Goal: Transaction & Acquisition: Purchase product/service

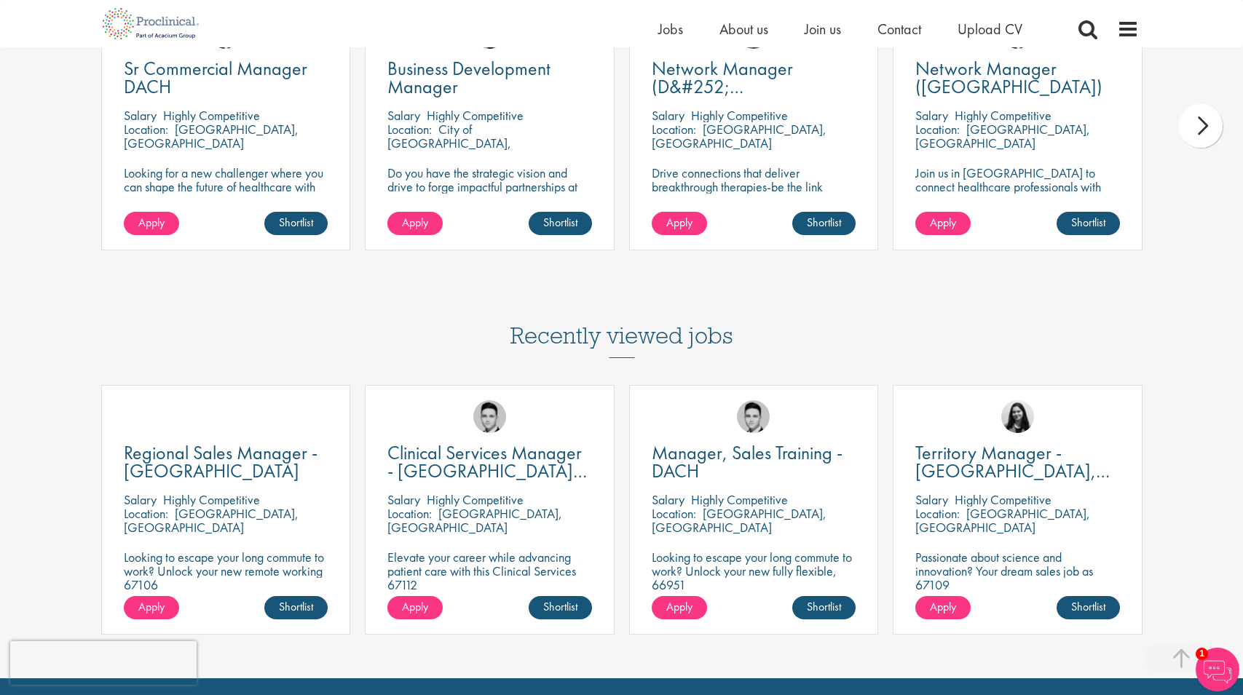
scroll to position [1291, 0]
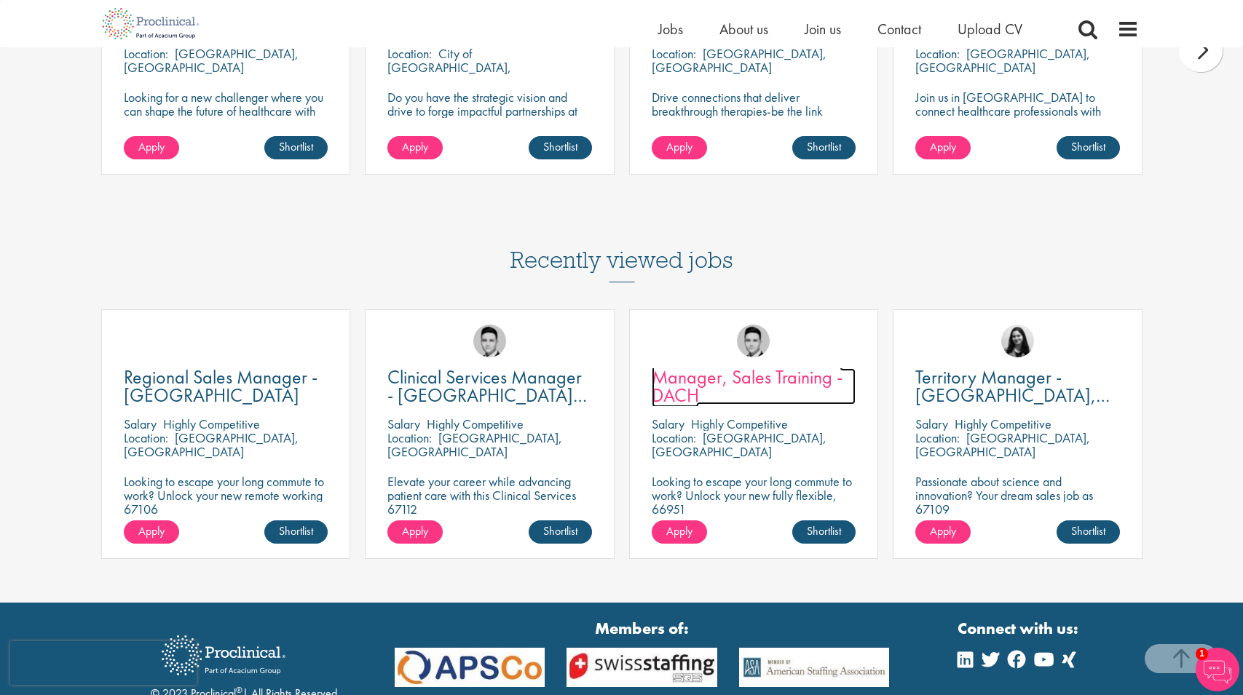
click at [706, 379] on span "Manager, Sales Training - DACH" at bounding box center [747, 386] width 191 height 43
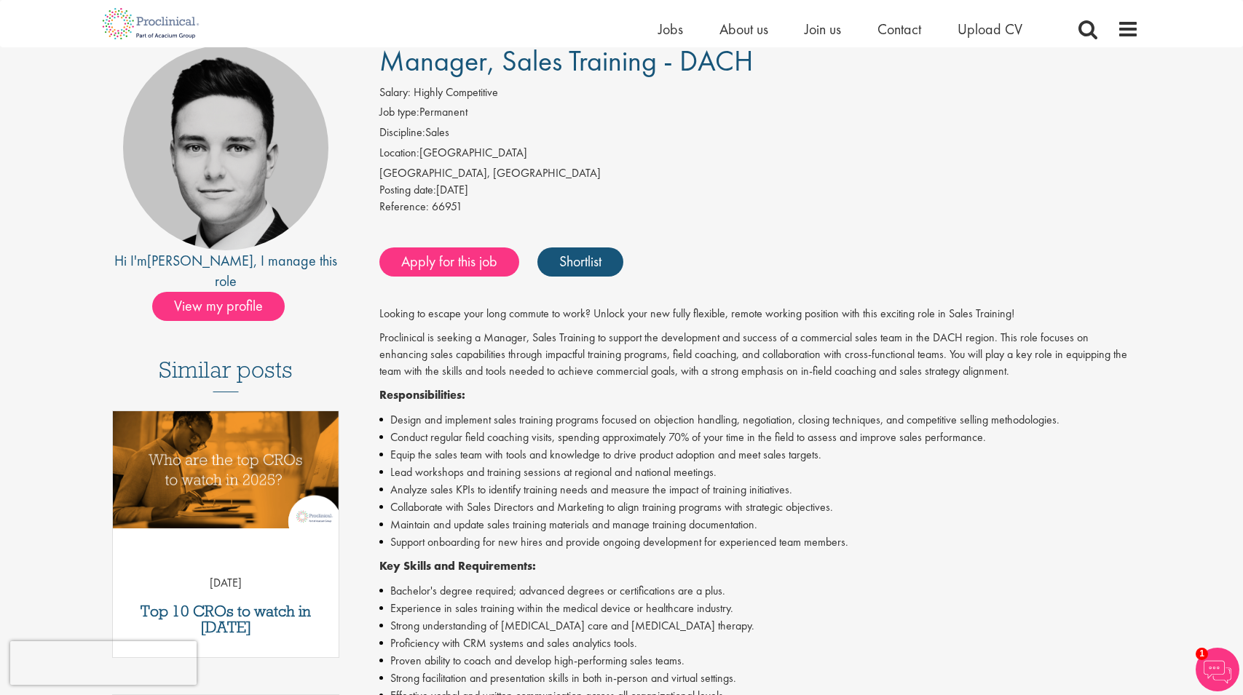
scroll to position [101, 0]
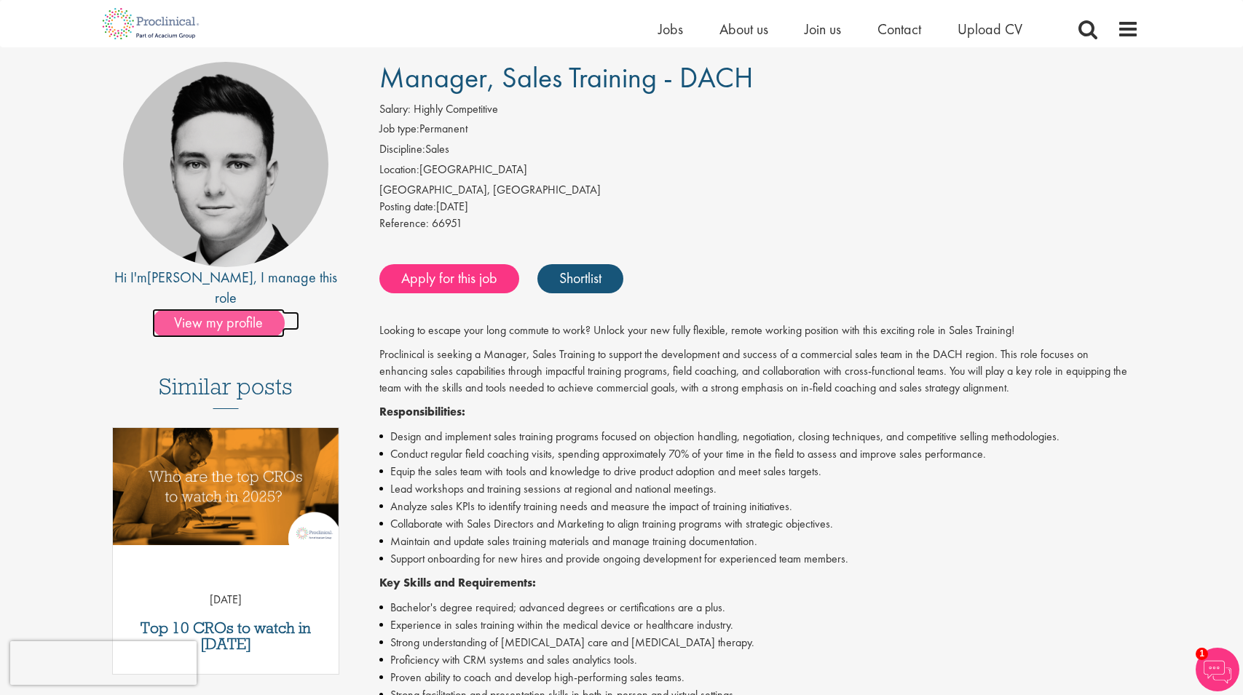
click at [219, 309] on span "View my profile" at bounding box center [218, 323] width 133 height 29
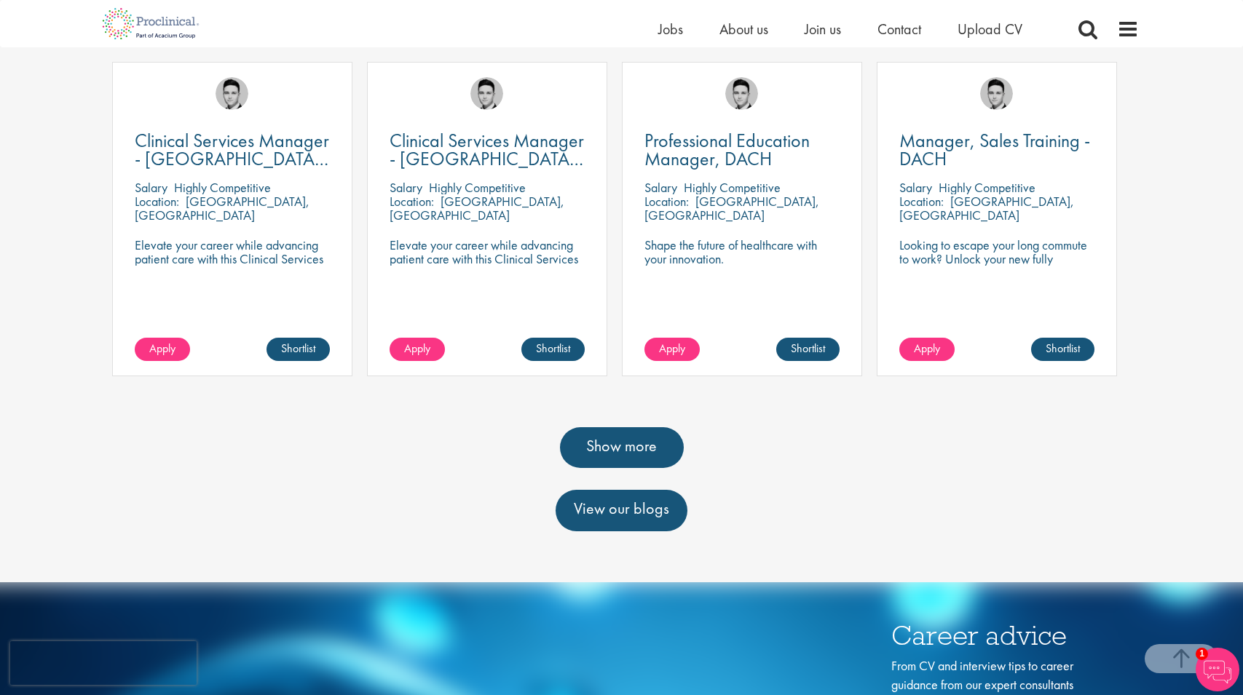
scroll to position [478, 0]
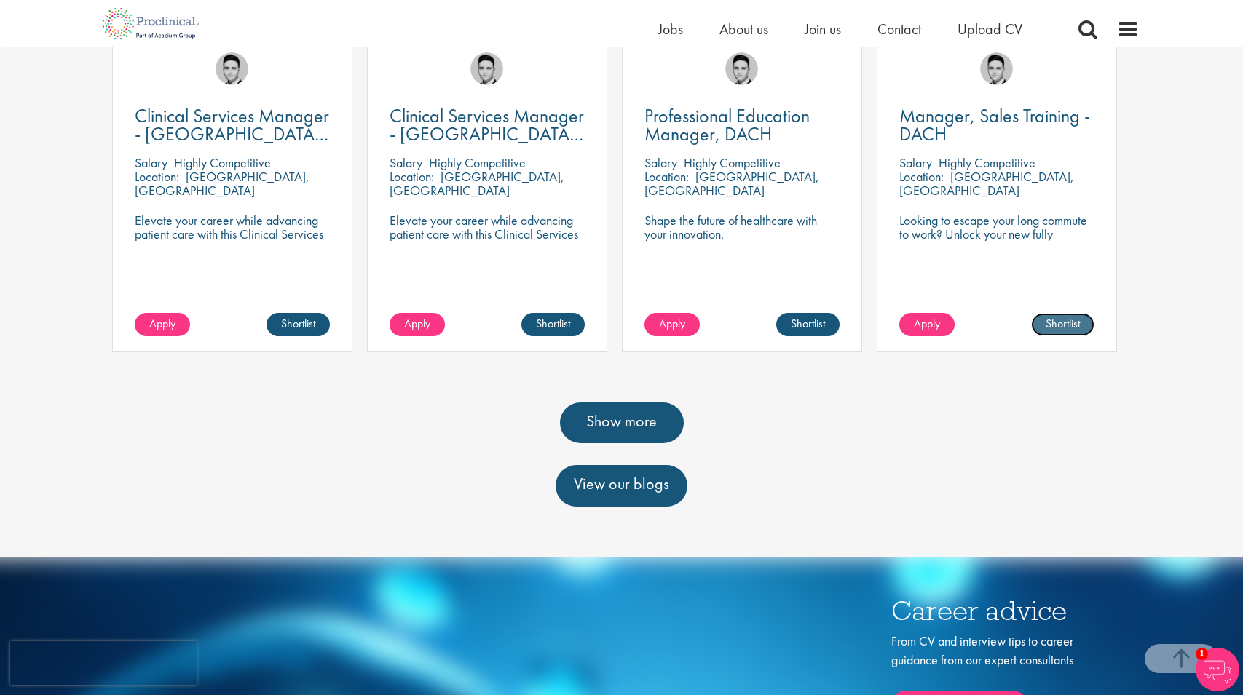
click at [1062, 323] on link "Shortlist" at bounding box center [1062, 324] width 63 height 23
click at [923, 317] on span "Apply" at bounding box center [927, 323] width 26 height 15
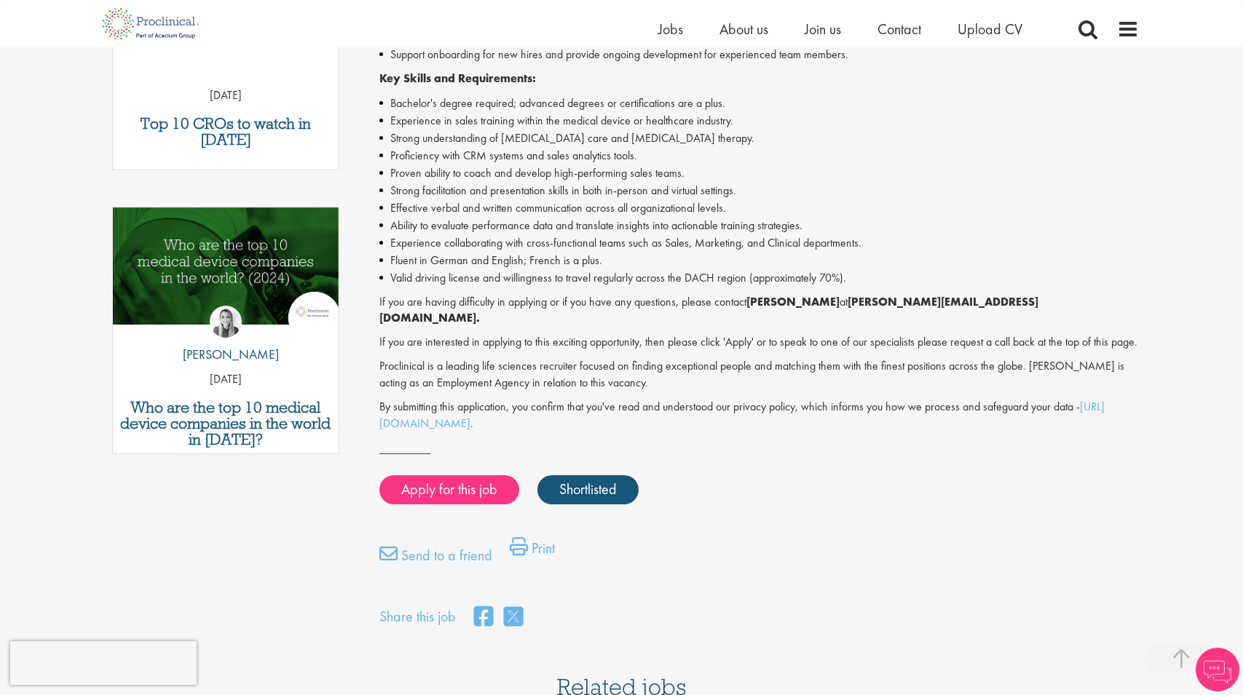
scroll to position [638, 0]
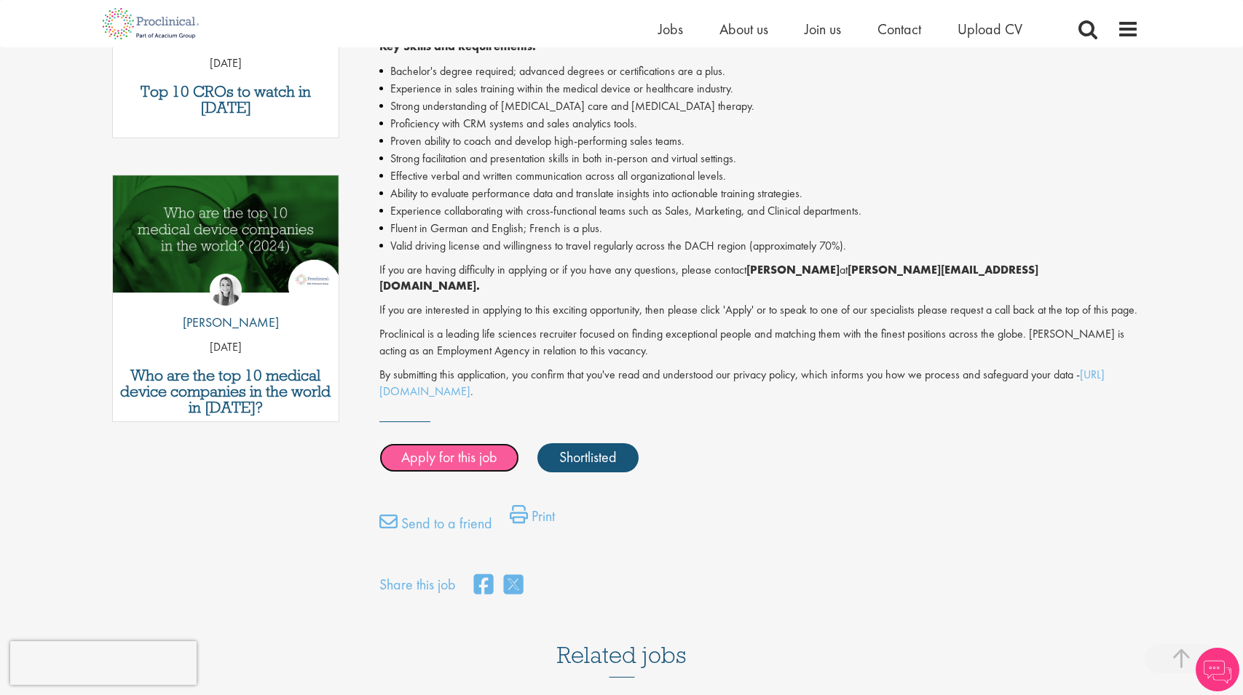
click at [444, 454] on link "Apply for this job" at bounding box center [449, 457] width 140 height 29
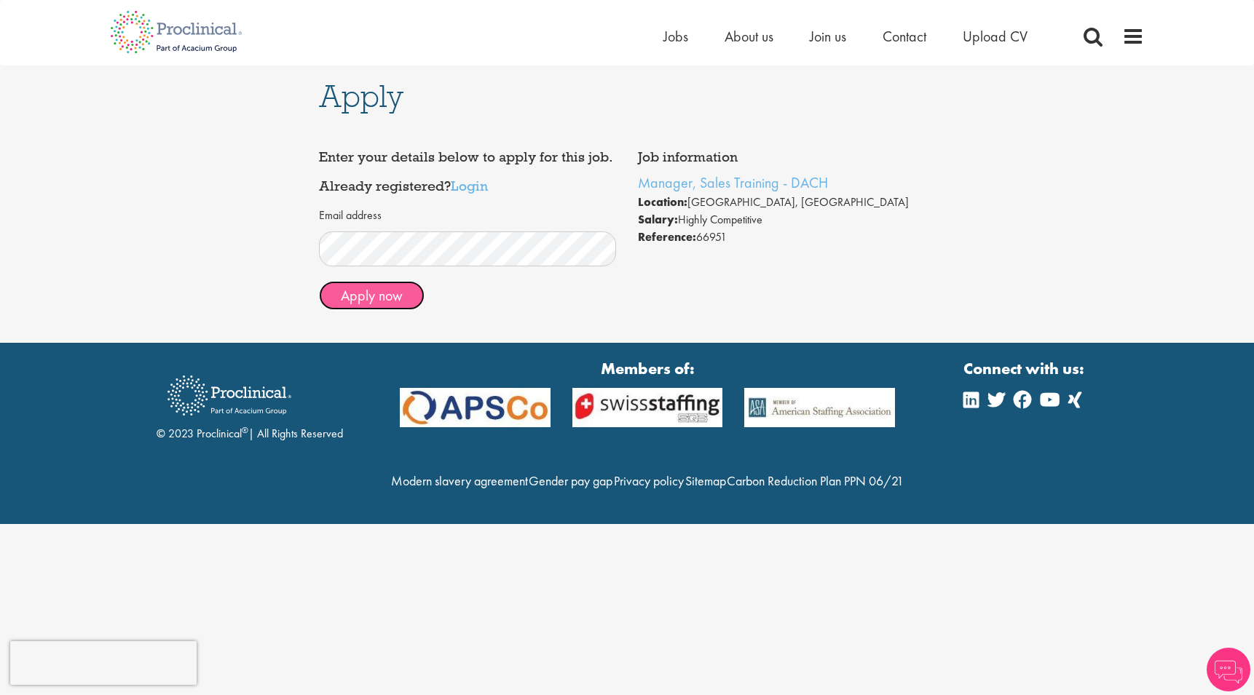
click at [379, 296] on button "Apply now" at bounding box center [372, 295] width 106 height 29
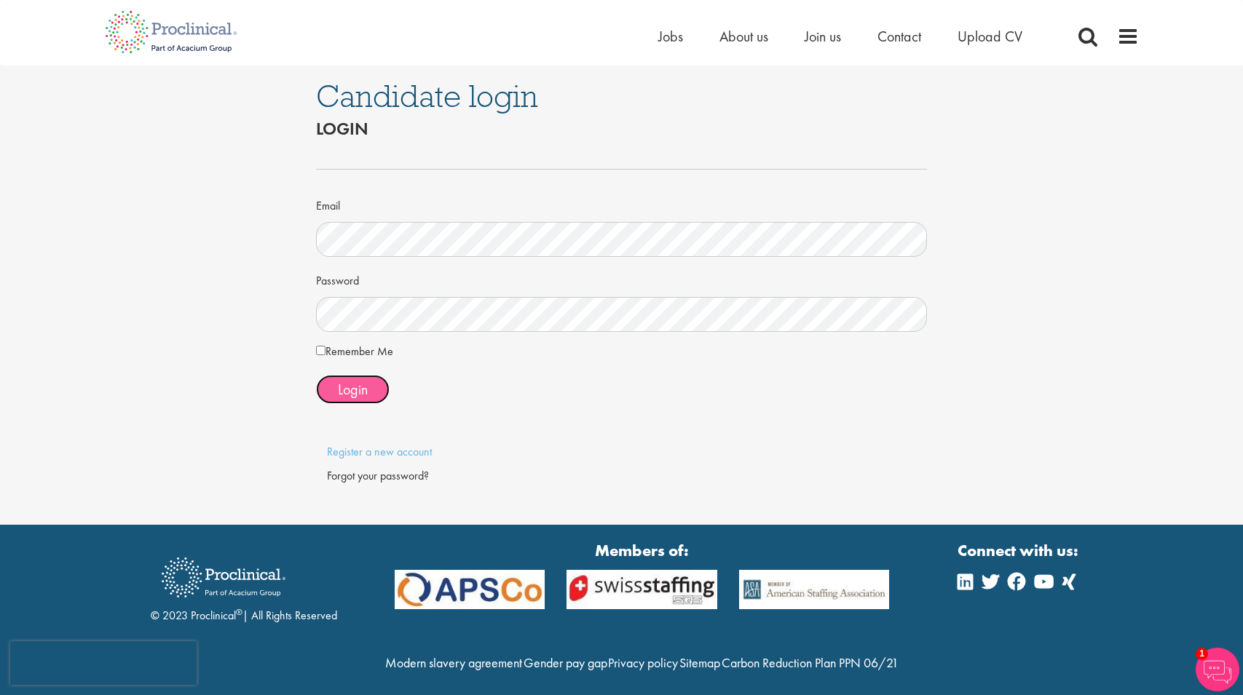
click at [350, 389] on span "Login" at bounding box center [353, 389] width 30 height 19
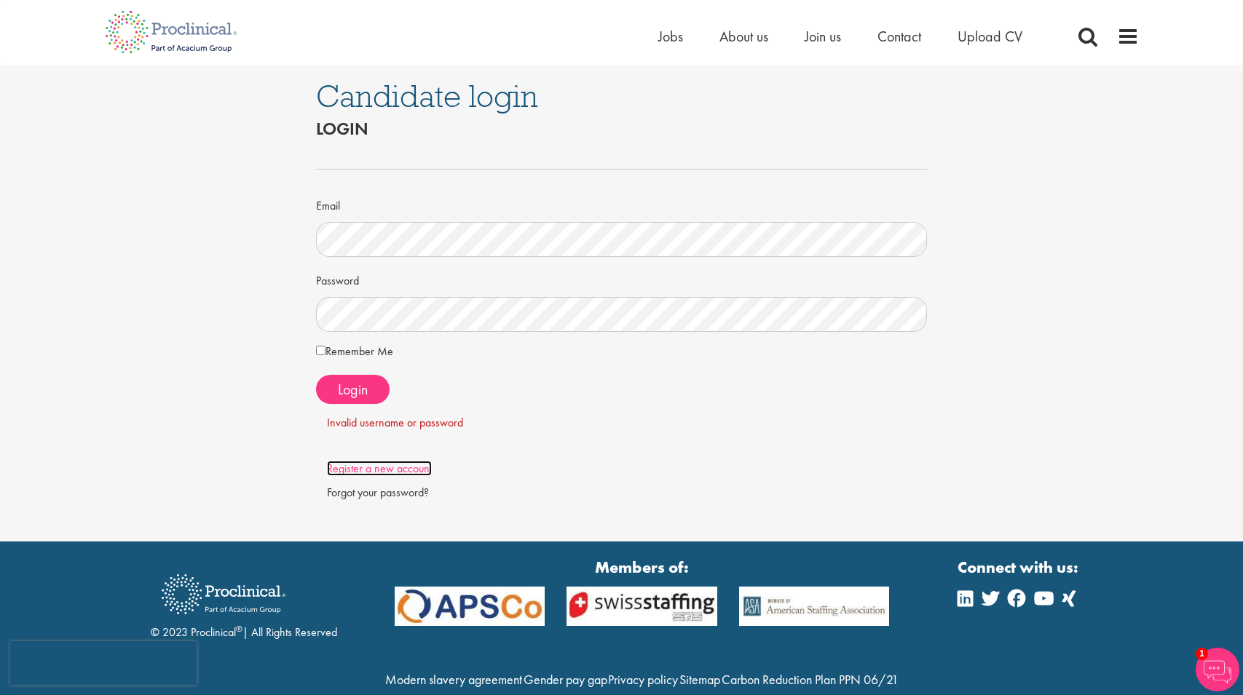
click at [409, 468] on link "Register a new account" at bounding box center [379, 468] width 105 height 15
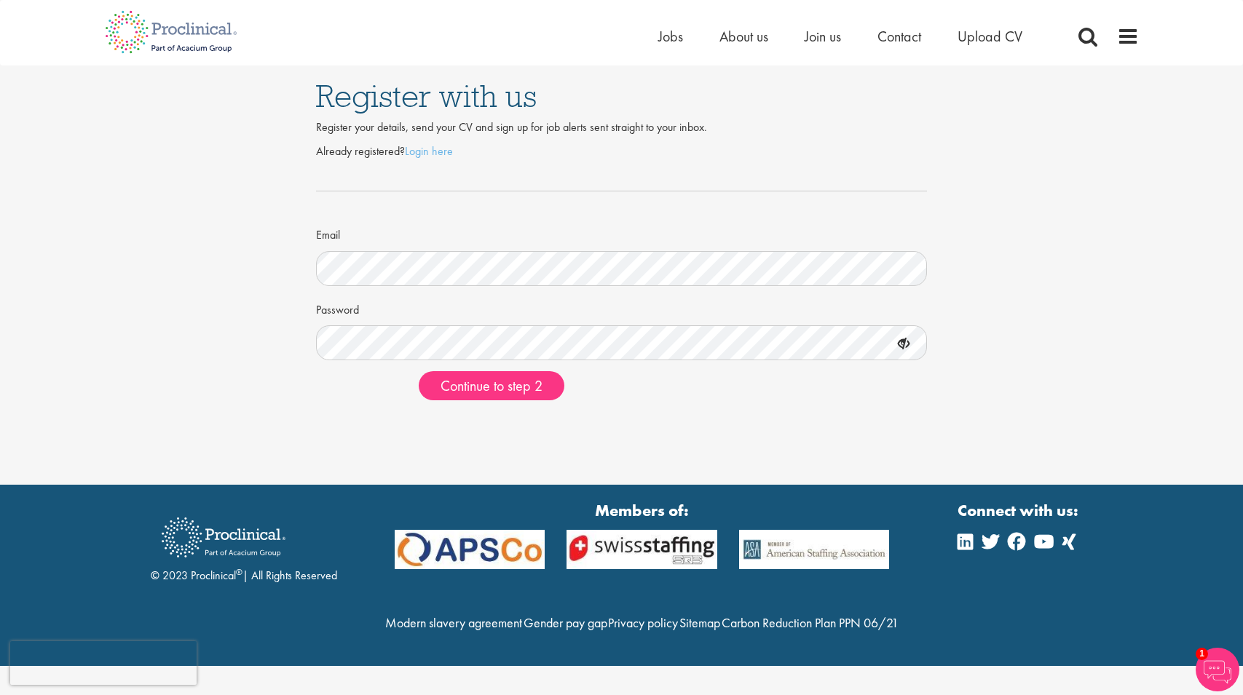
click at [901, 344] on icon at bounding box center [903, 344] width 25 height 25
click at [504, 385] on span "Continue to step 2" at bounding box center [492, 385] width 102 height 19
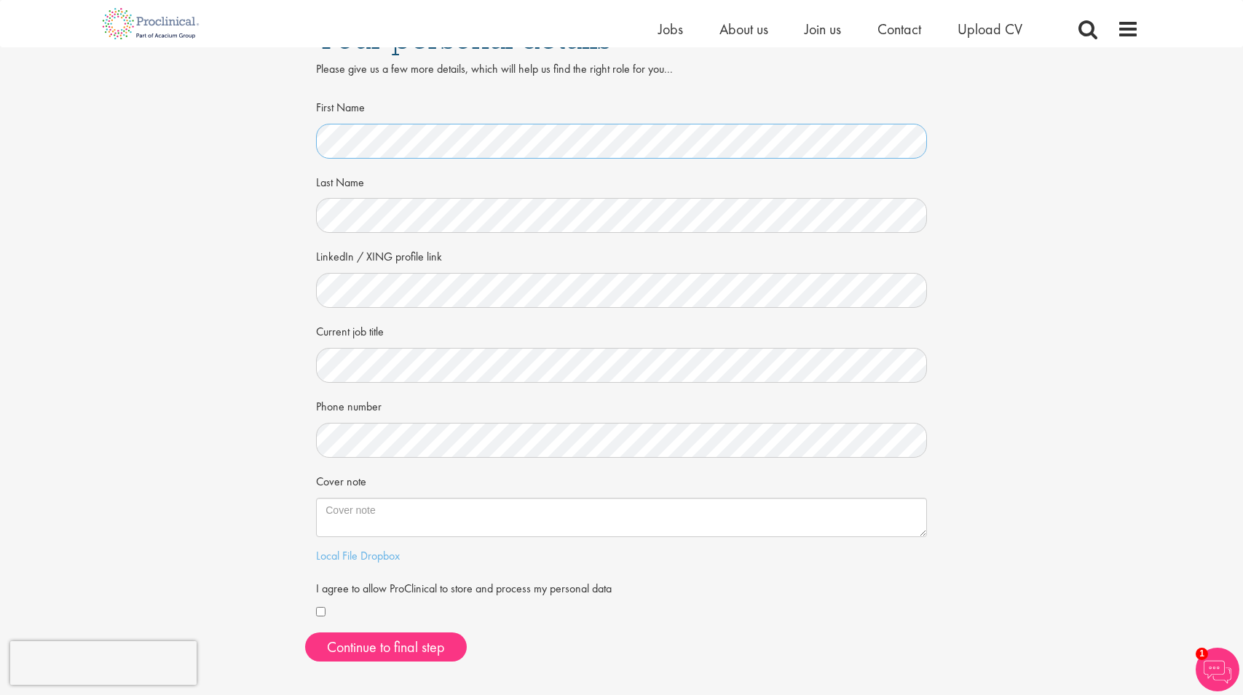
scroll to position [122, 0]
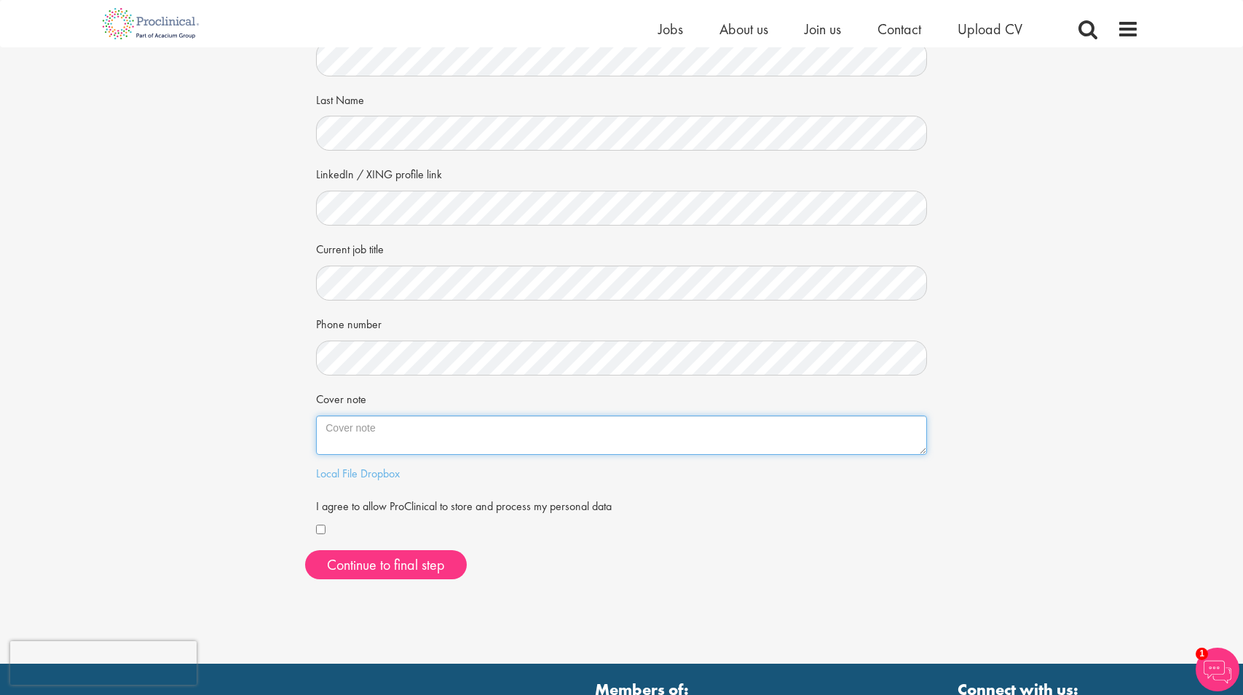
click at [353, 435] on textarea "Cover note" at bounding box center [621, 435] width 611 height 39
type textarea "66951"
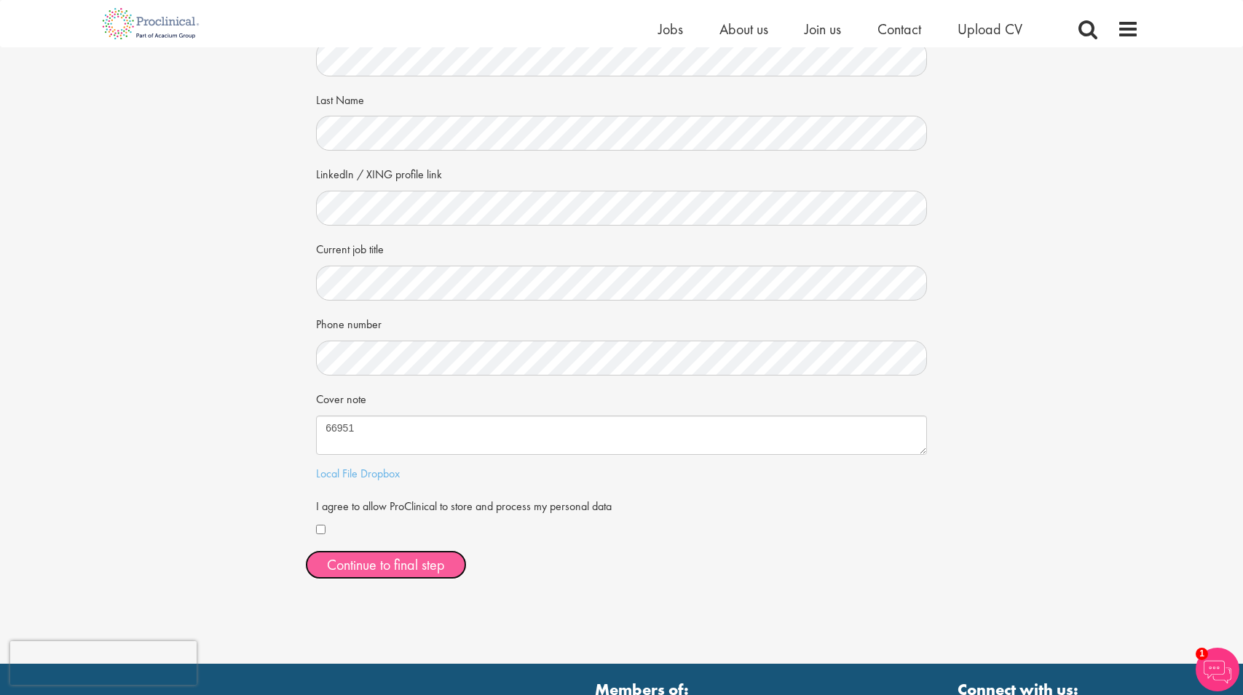
click at [379, 567] on button "Continue to final step" at bounding box center [386, 565] width 162 height 29
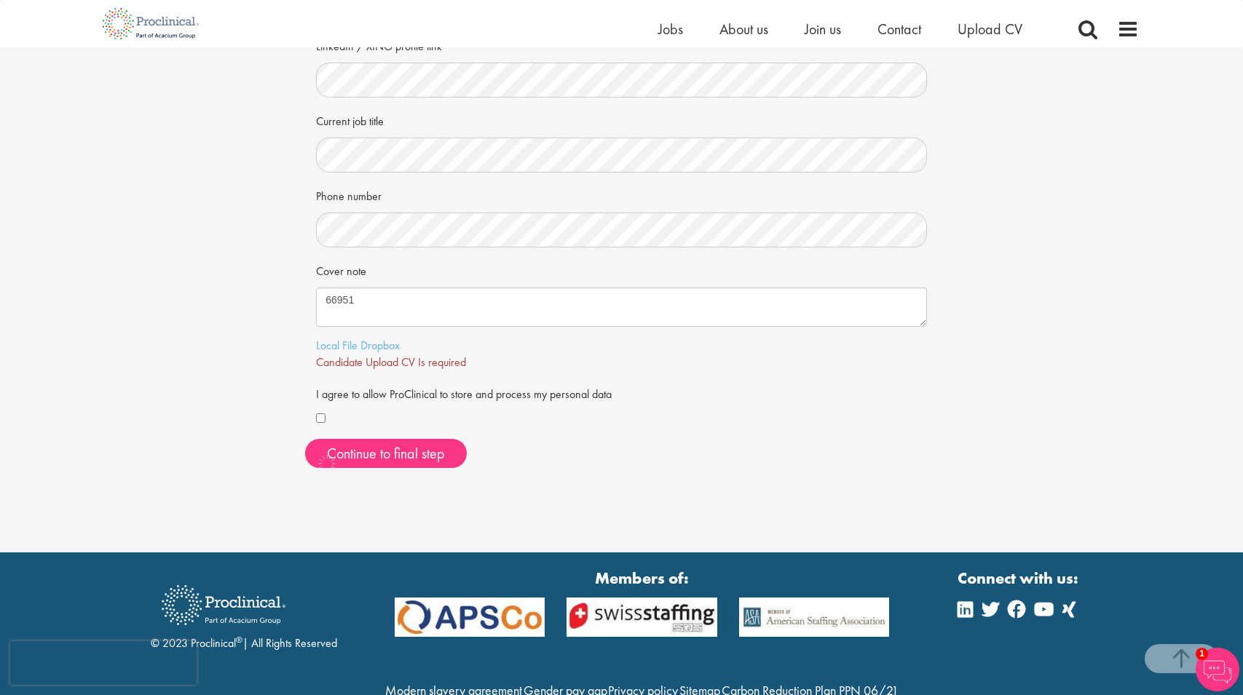
scroll to position [320, 0]
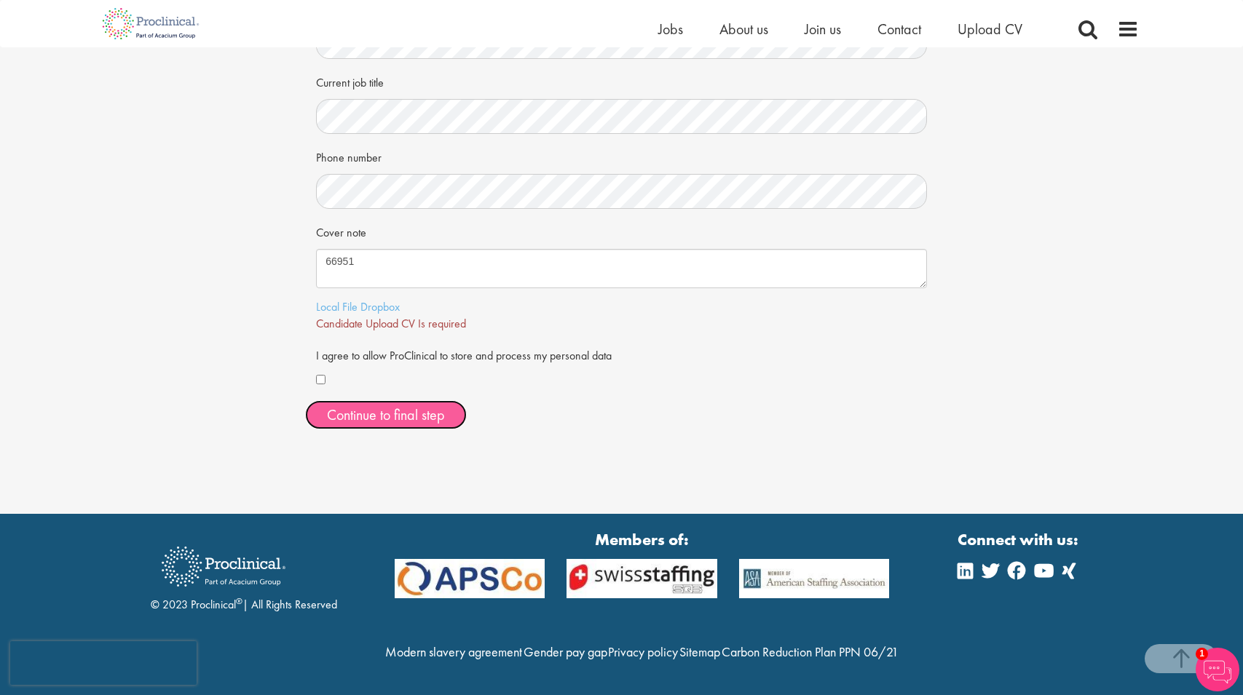
click at [372, 406] on span "Continue to final step" at bounding box center [386, 415] width 118 height 19
click at [401, 406] on span "Continue to final step" at bounding box center [386, 415] width 118 height 19
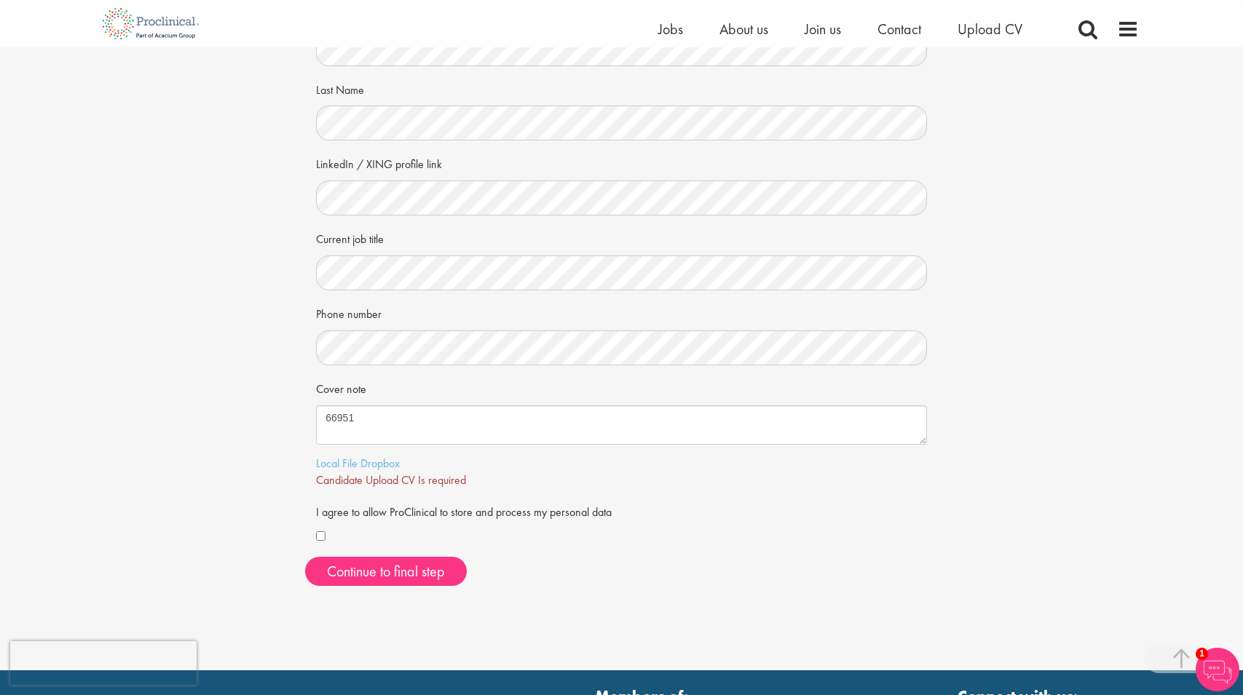
scroll to position [253, 0]
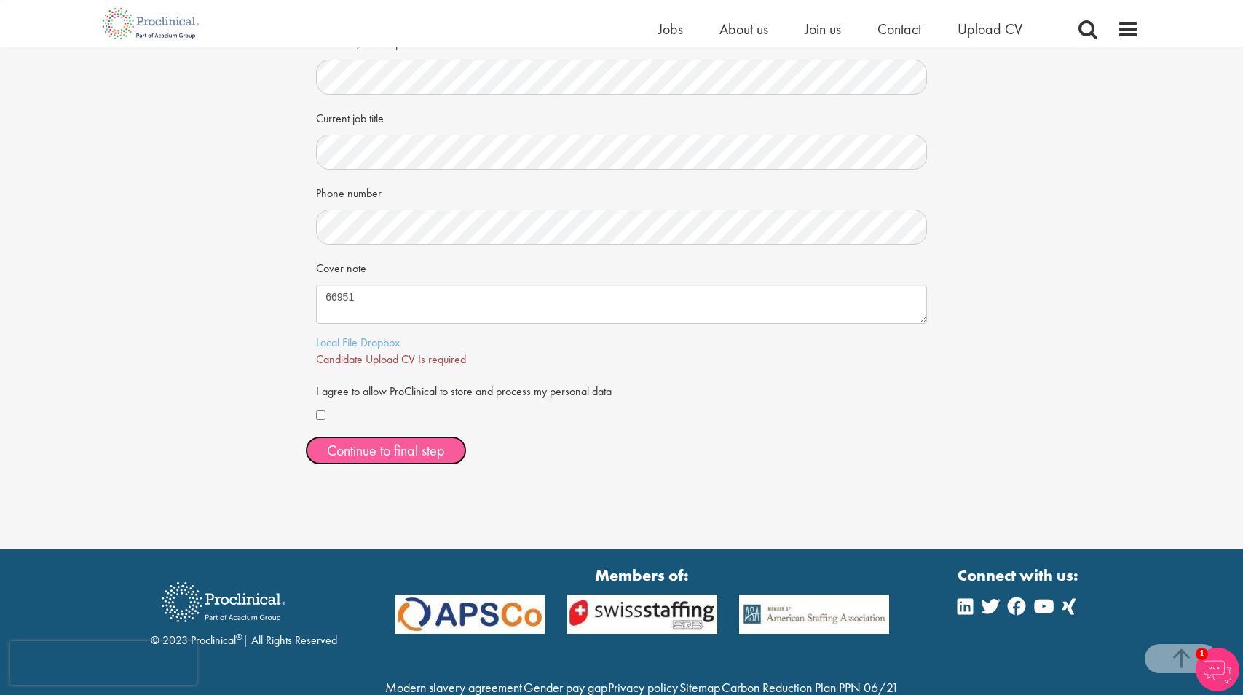
click at [434, 449] on span "Continue to final step" at bounding box center [386, 450] width 118 height 19
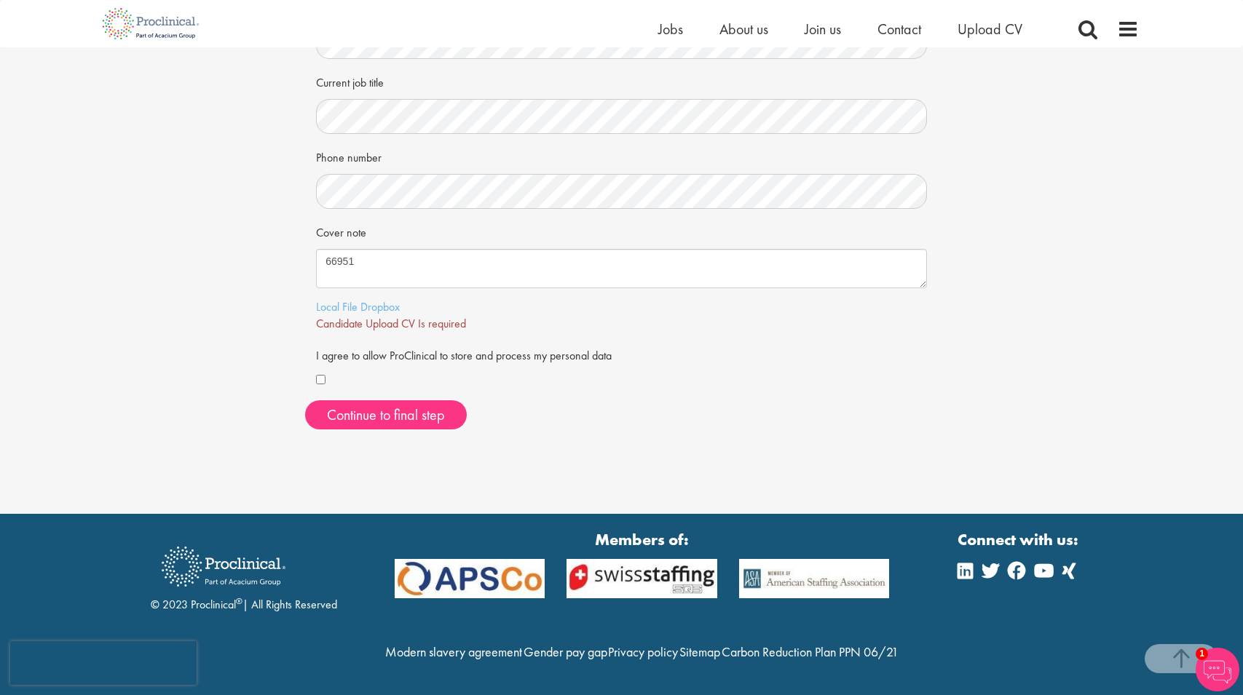
scroll to position [0, 0]
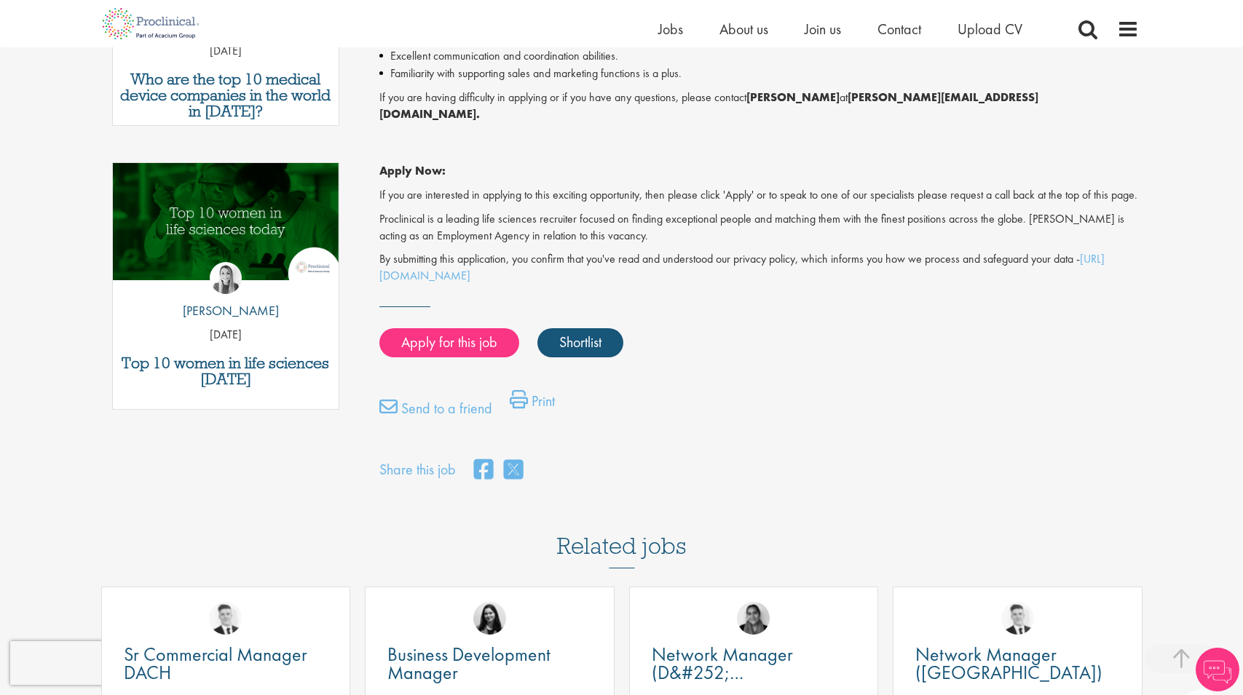
scroll to position [920, 0]
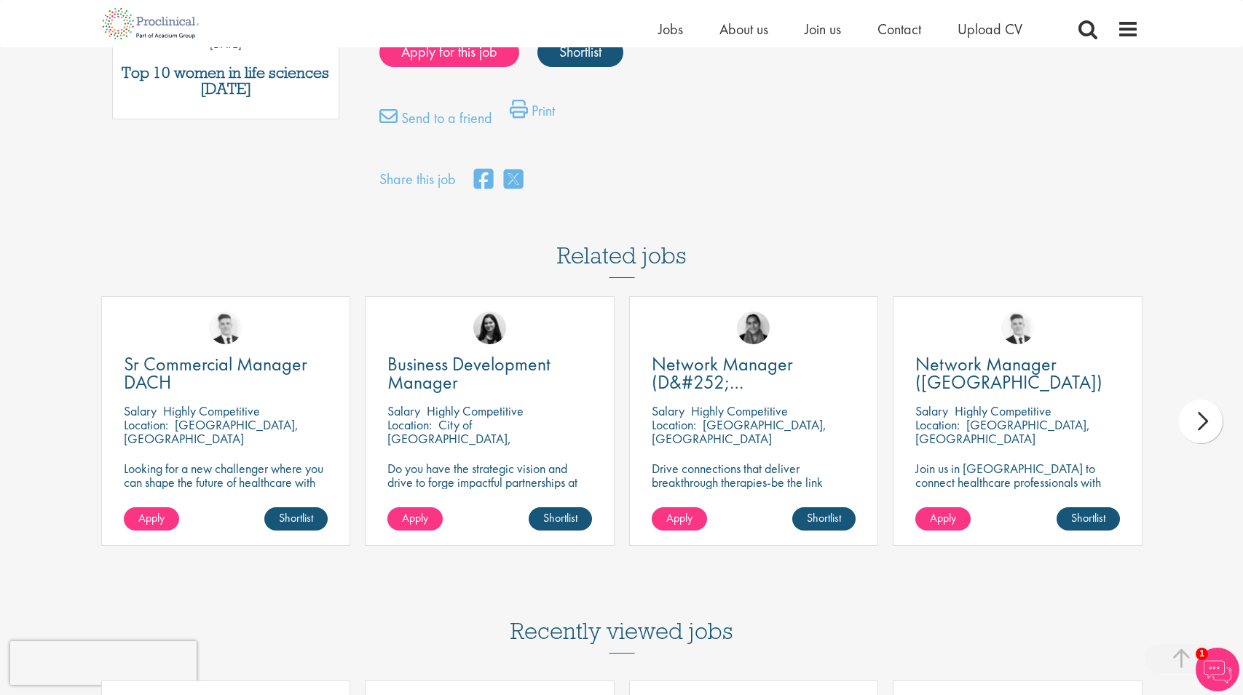
click at [1195, 422] on div "next" at bounding box center [1201, 422] width 44 height 44
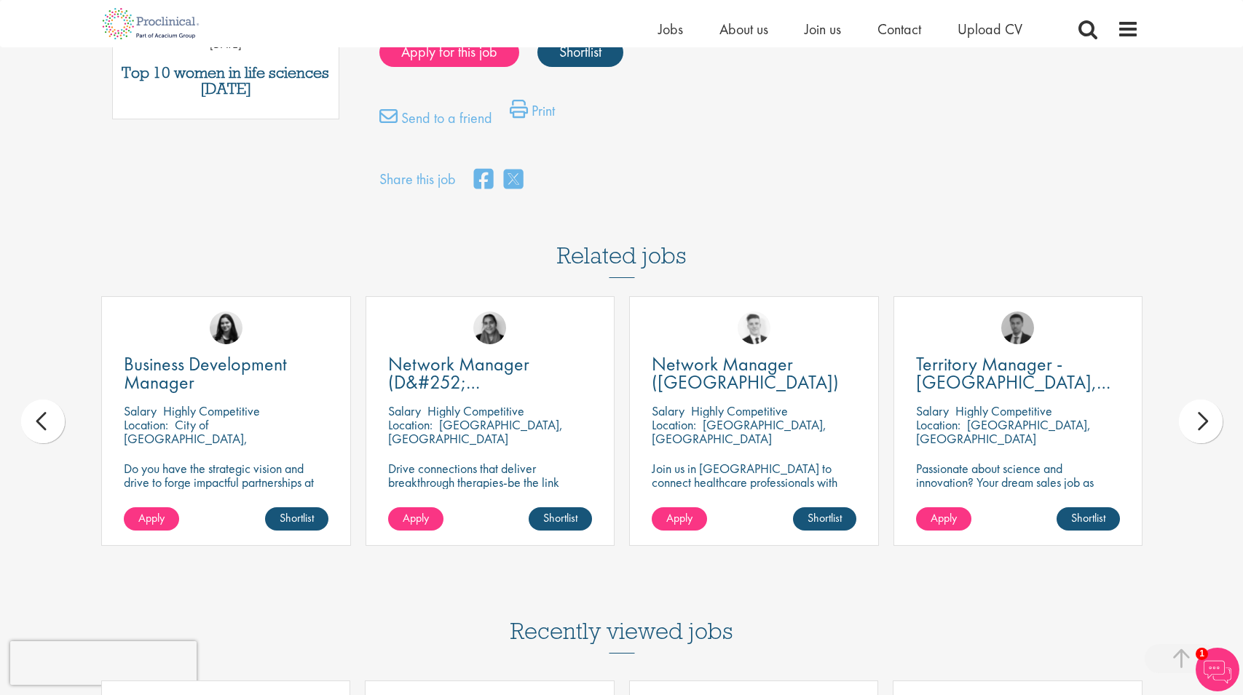
click at [1195, 422] on div "next" at bounding box center [1201, 422] width 44 height 44
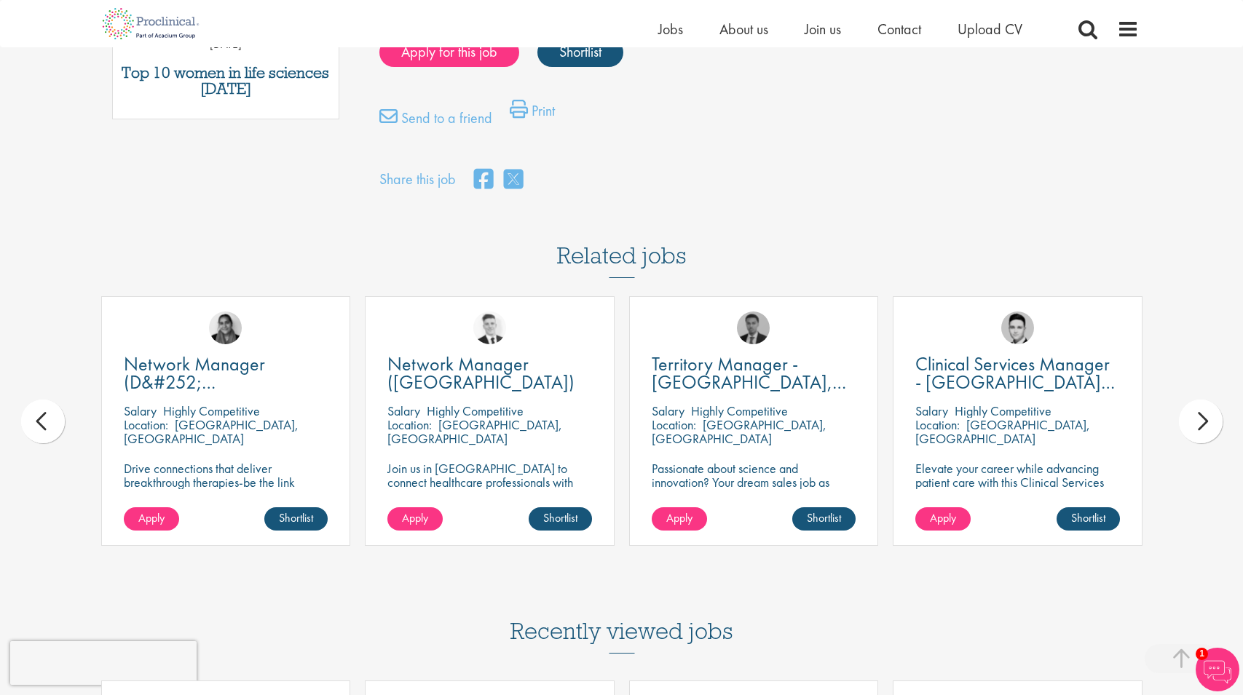
click at [1195, 422] on div "next" at bounding box center [1201, 422] width 44 height 44
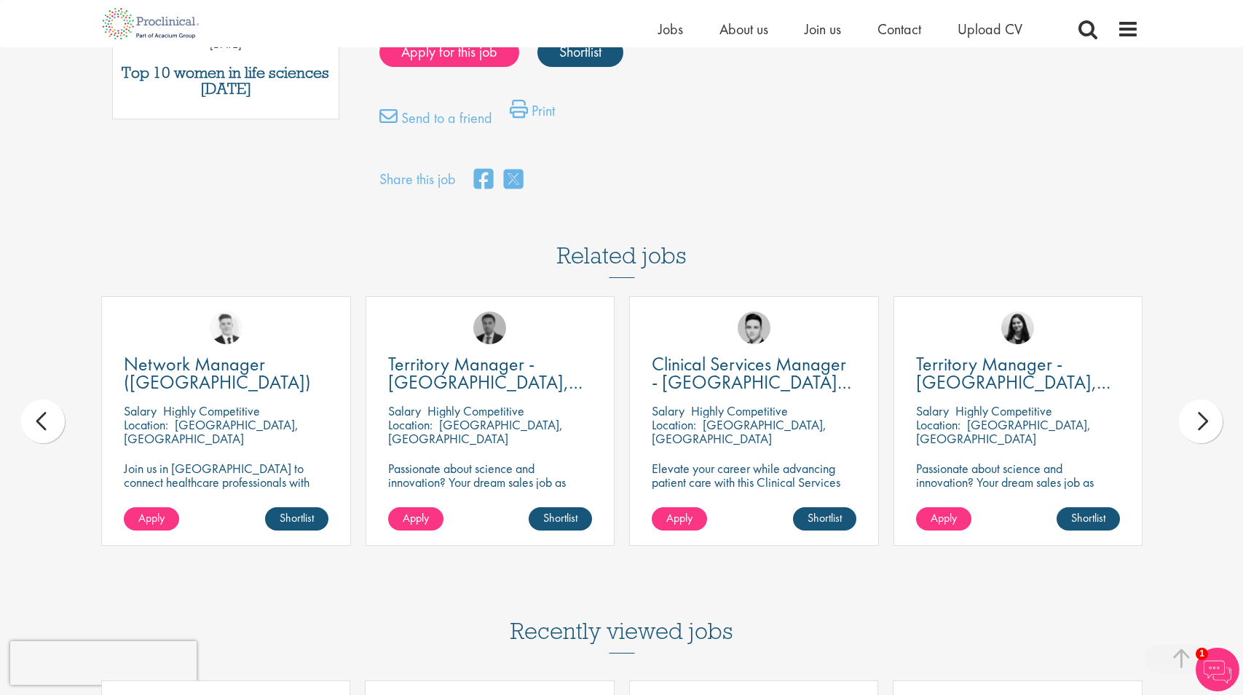
click at [1196, 422] on div "next" at bounding box center [1201, 422] width 44 height 44
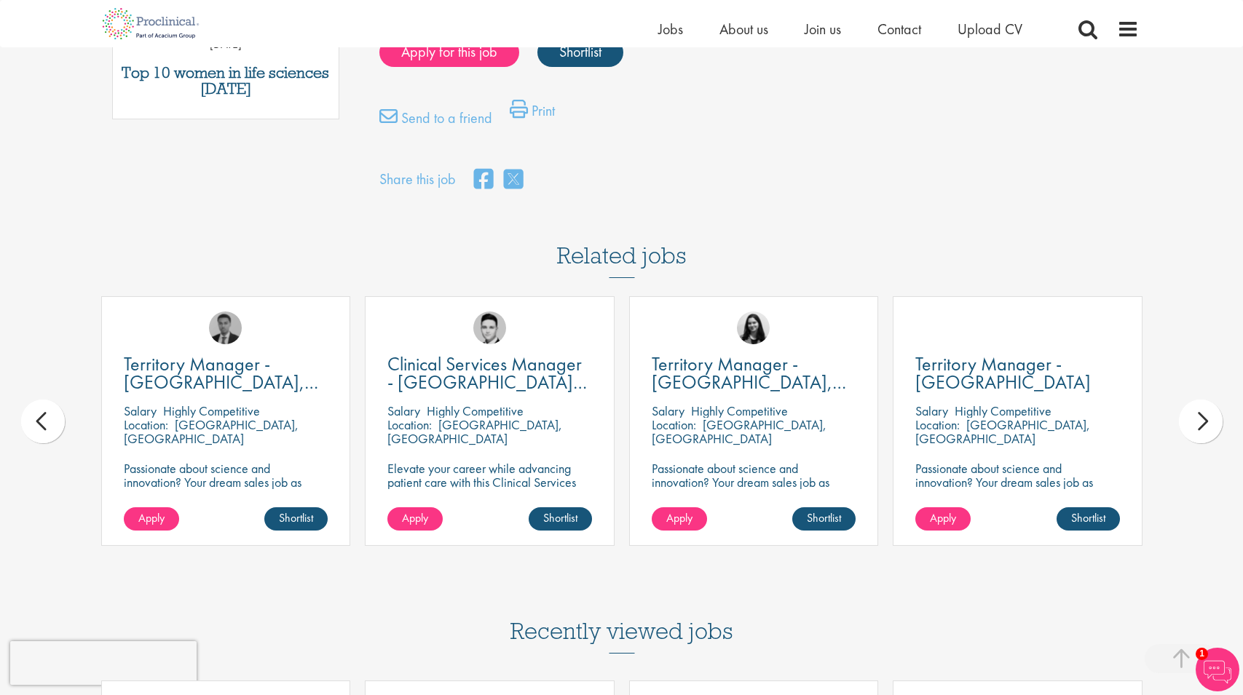
click at [1196, 422] on div "next" at bounding box center [1201, 422] width 44 height 44
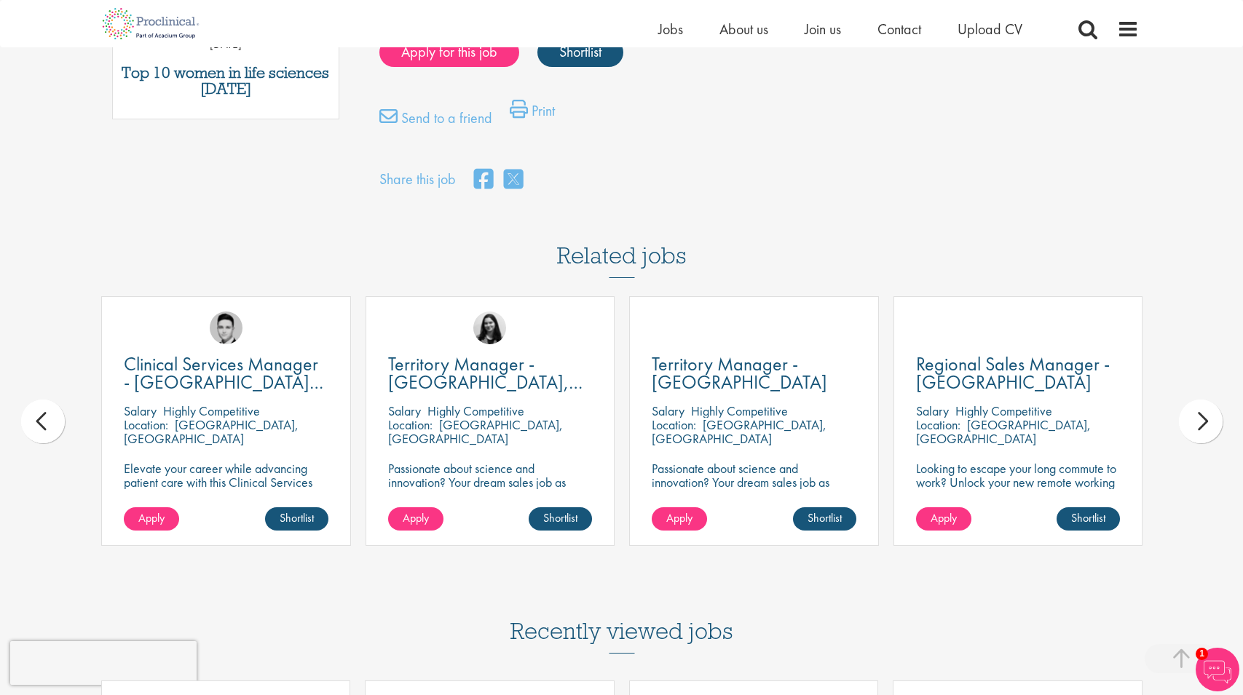
click at [1196, 422] on div "next" at bounding box center [1201, 422] width 44 height 44
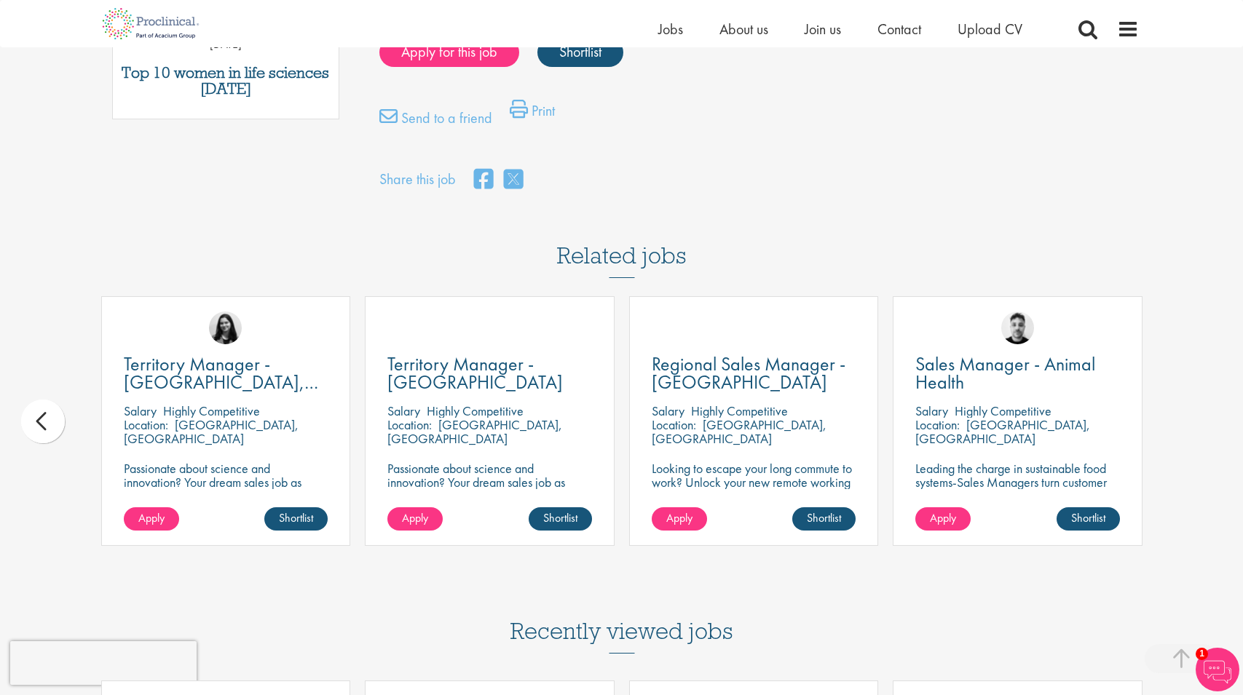
click at [1196, 422] on div "First Name * Last Name * Email * Phone Number * Country * - Please Select - Afg…" at bounding box center [621, 105] width 1243 height 1739
click at [37, 422] on div "prev" at bounding box center [43, 422] width 44 height 44
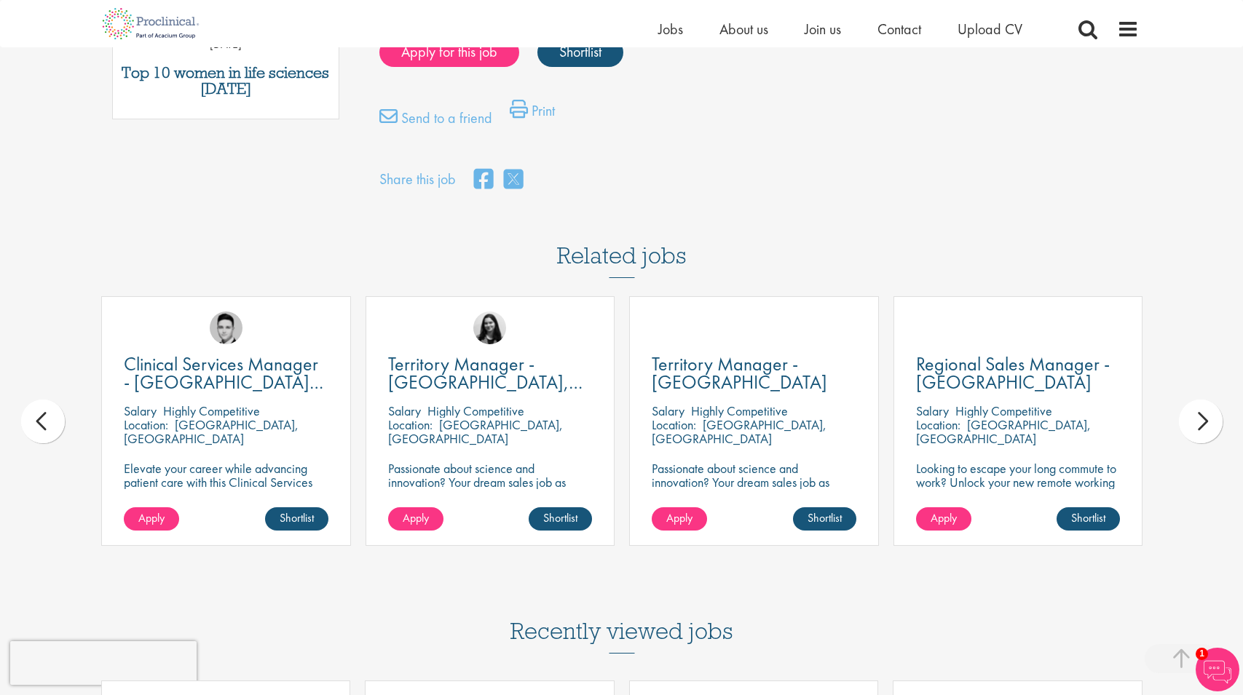
click at [39, 422] on div "prev" at bounding box center [43, 422] width 44 height 44
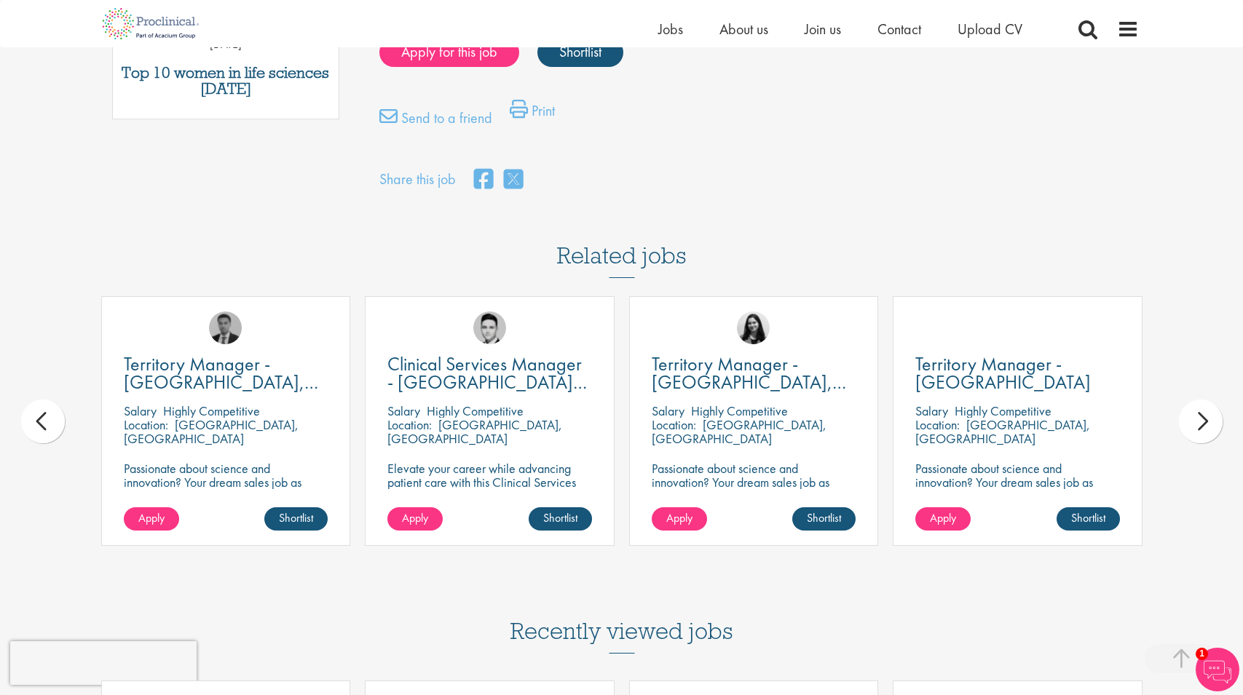
click at [39, 422] on div "prev" at bounding box center [43, 422] width 44 height 44
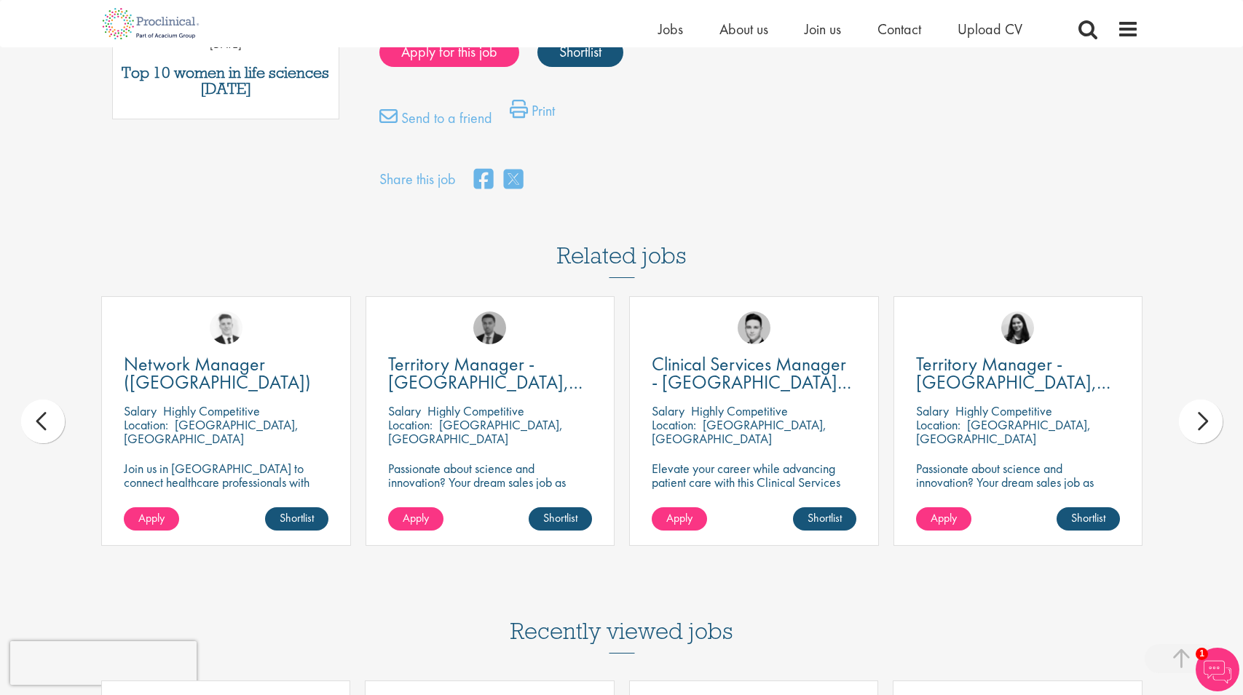
click at [39, 422] on div "prev" at bounding box center [43, 422] width 44 height 44
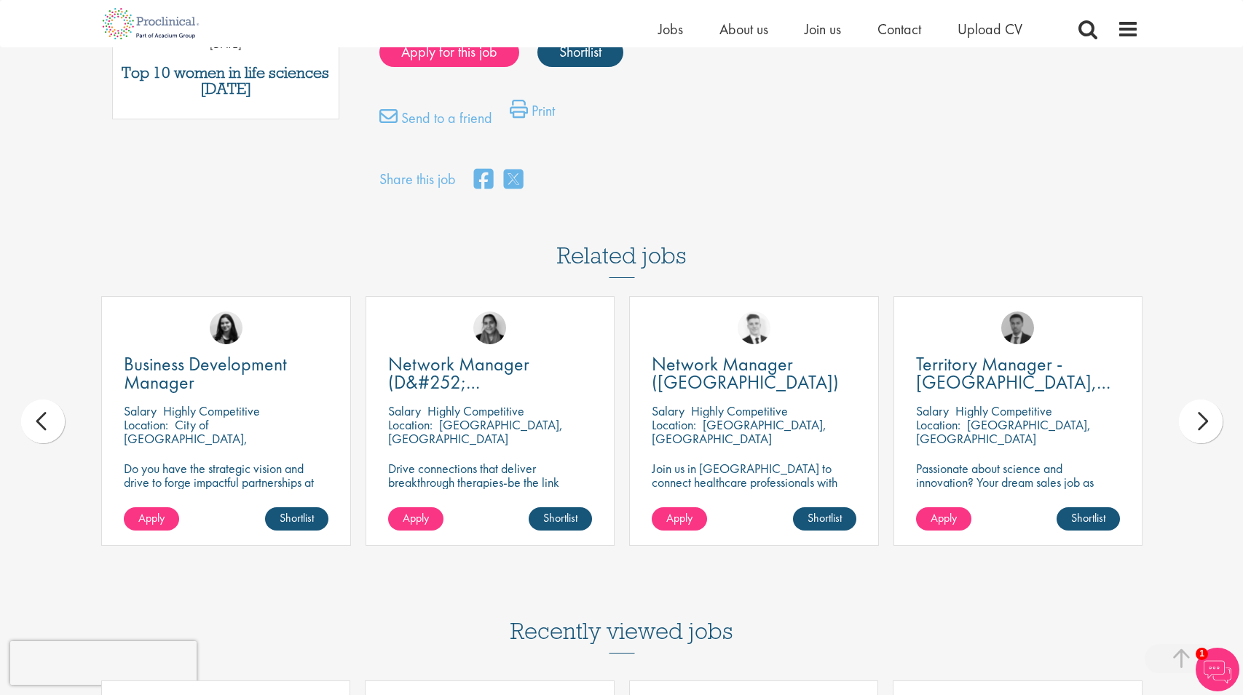
click at [39, 422] on div "prev" at bounding box center [43, 422] width 44 height 44
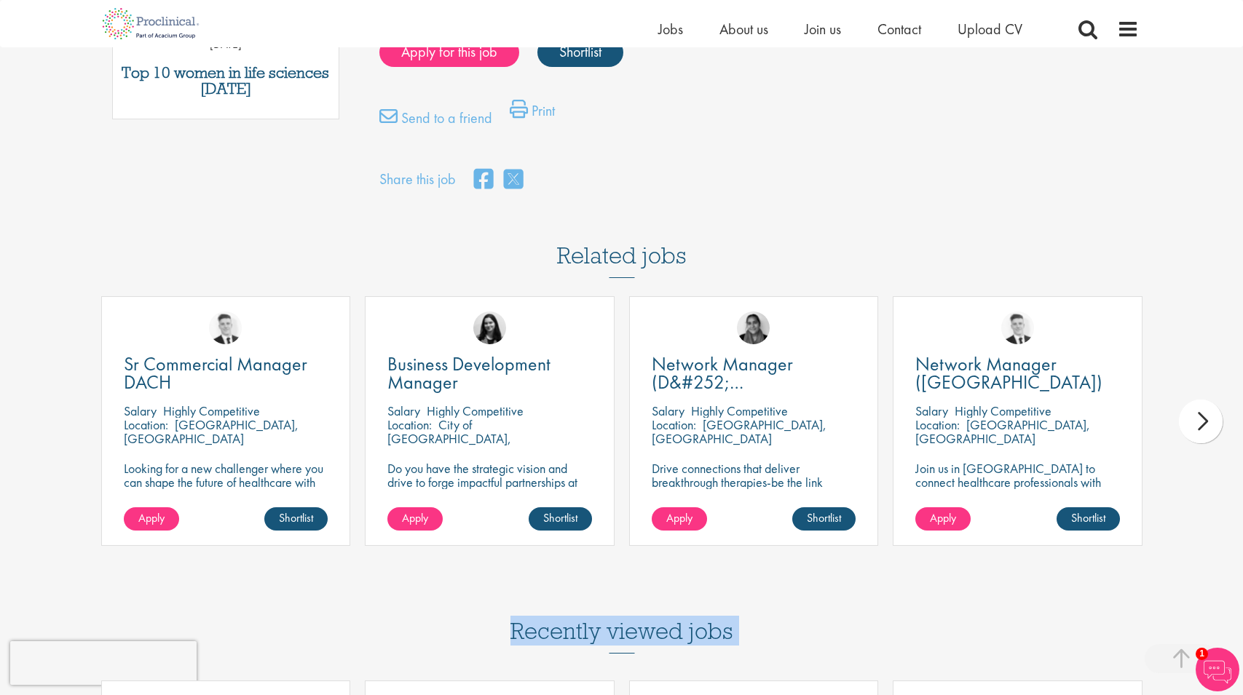
click at [39, 422] on div "First Name * Last Name * Email * Phone Number * Country * - Please Select - Afg…" at bounding box center [621, 105] width 1243 height 1739
click at [173, 366] on span "Sr Commercial Manager DACH" at bounding box center [216, 373] width 184 height 43
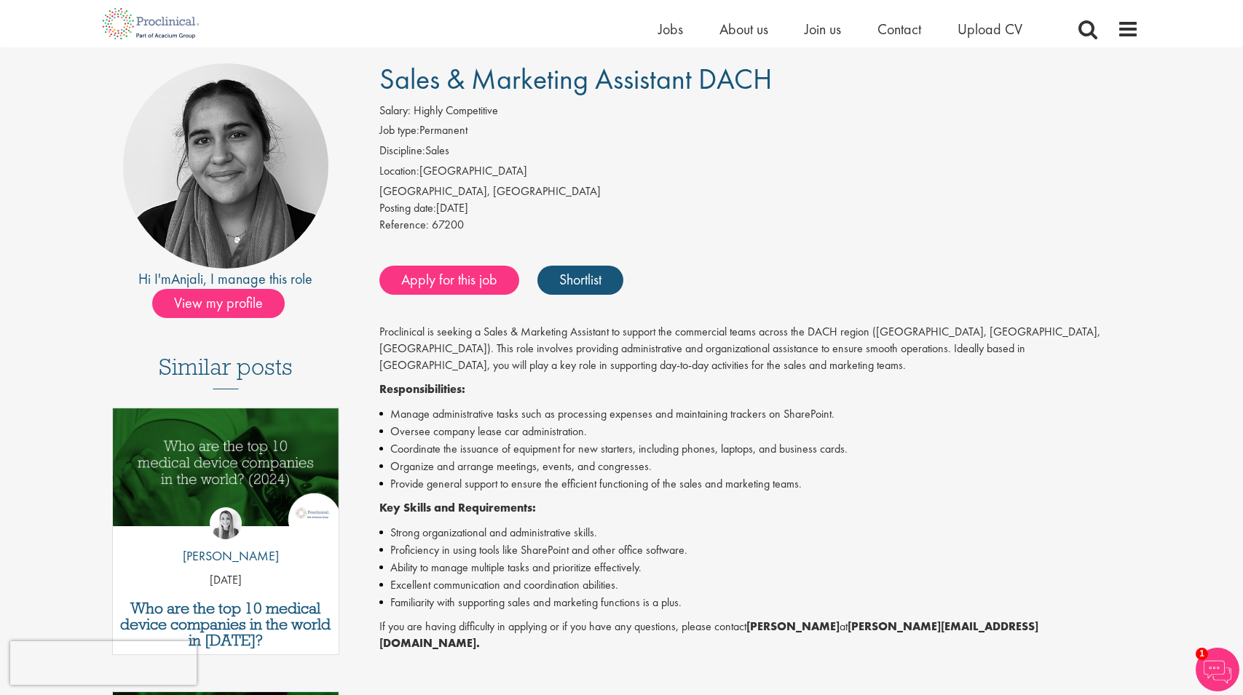
scroll to position [101, 0]
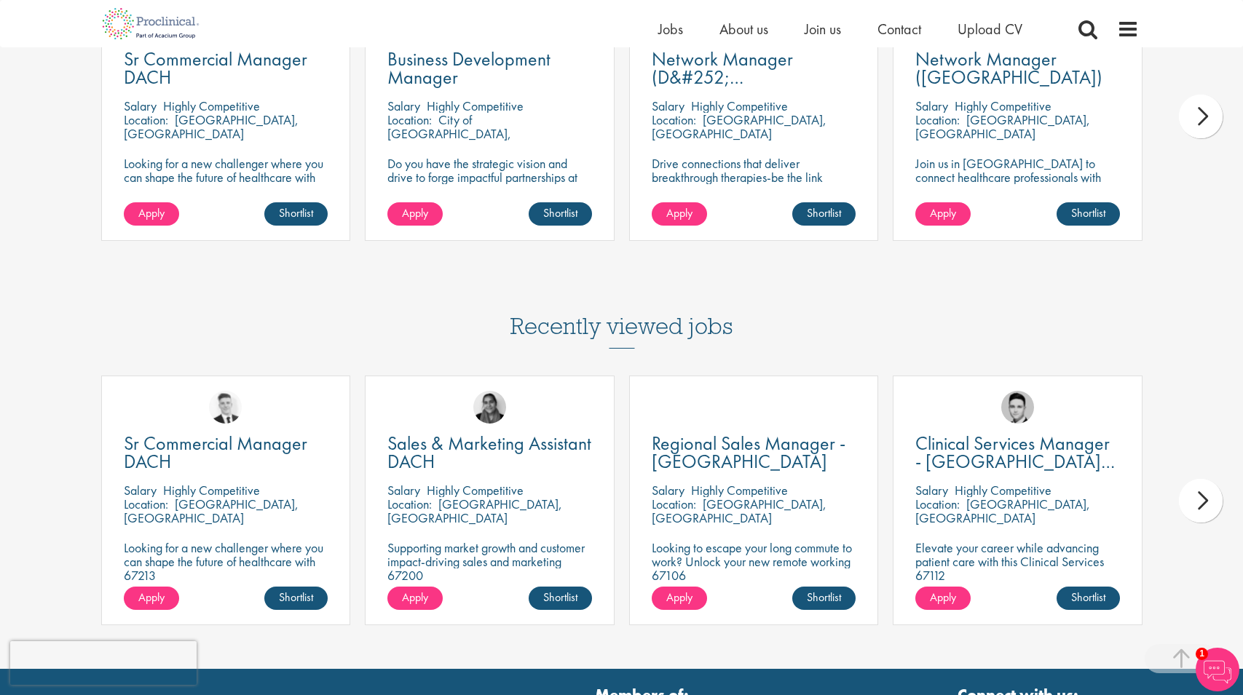
scroll to position [1232, 0]
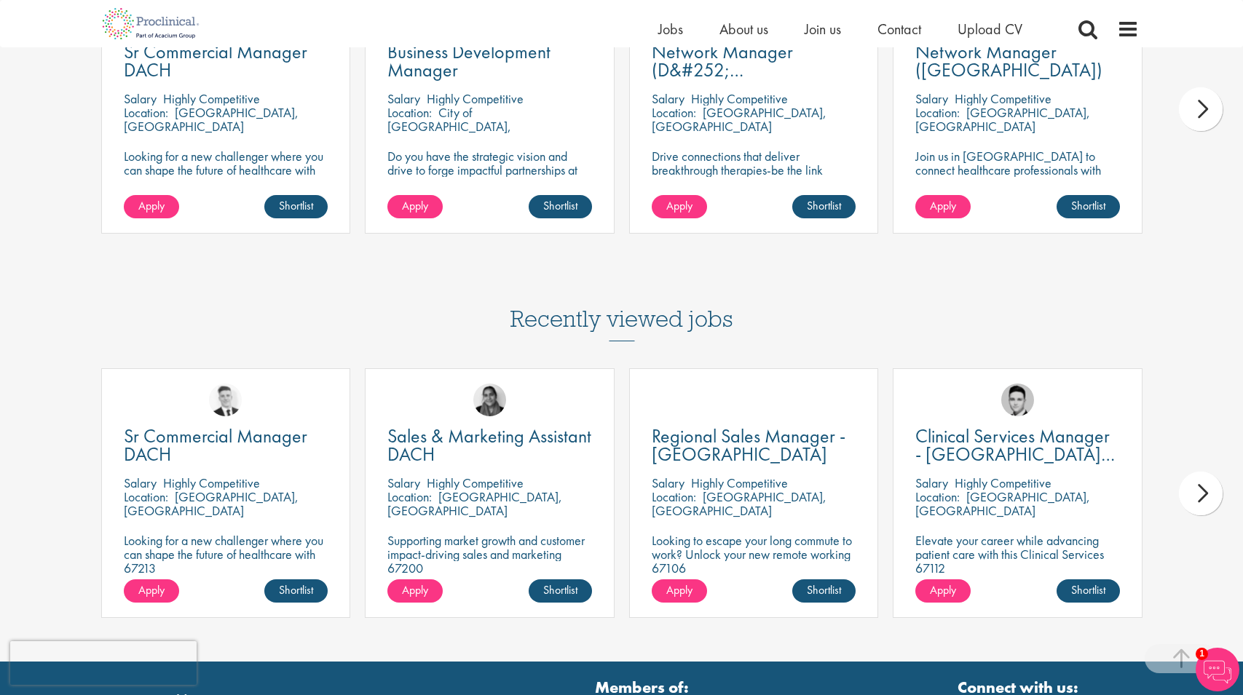
click at [1207, 495] on div "next" at bounding box center [1201, 494] width 44 height 44
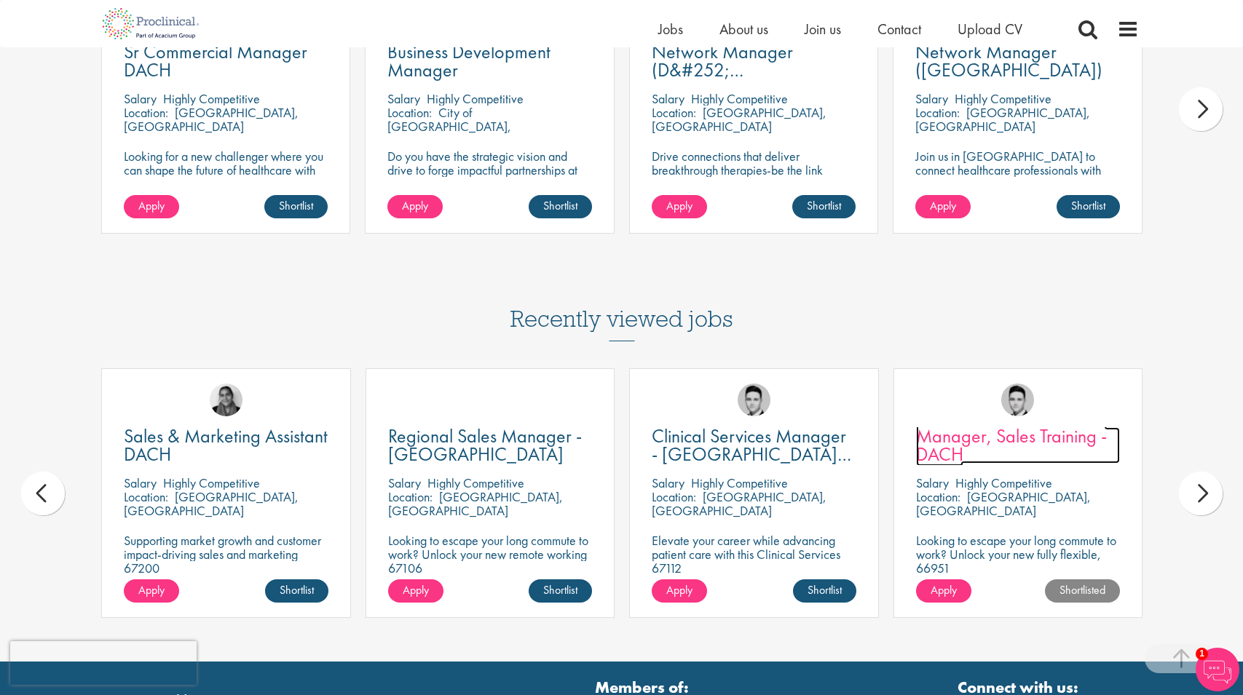
click at [968, 433] on span "Manager, Sales Training - DACH" at bounding box center [1011, 445] width 191 height 43
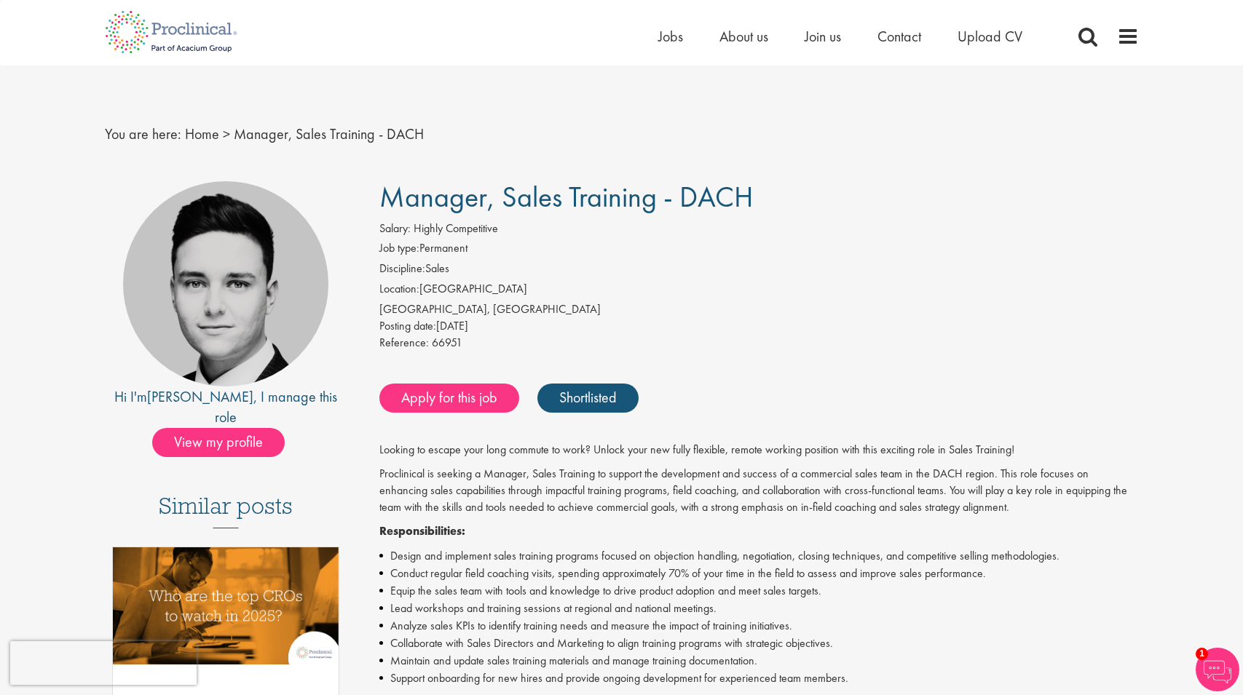
drag, startPoint x: 776, startPoint y: 193, endPoint x: 369, endPoint y: 197, distance: 406.4
copy span "Manager, Sales Training - DACH"
